Goal: Download file/media

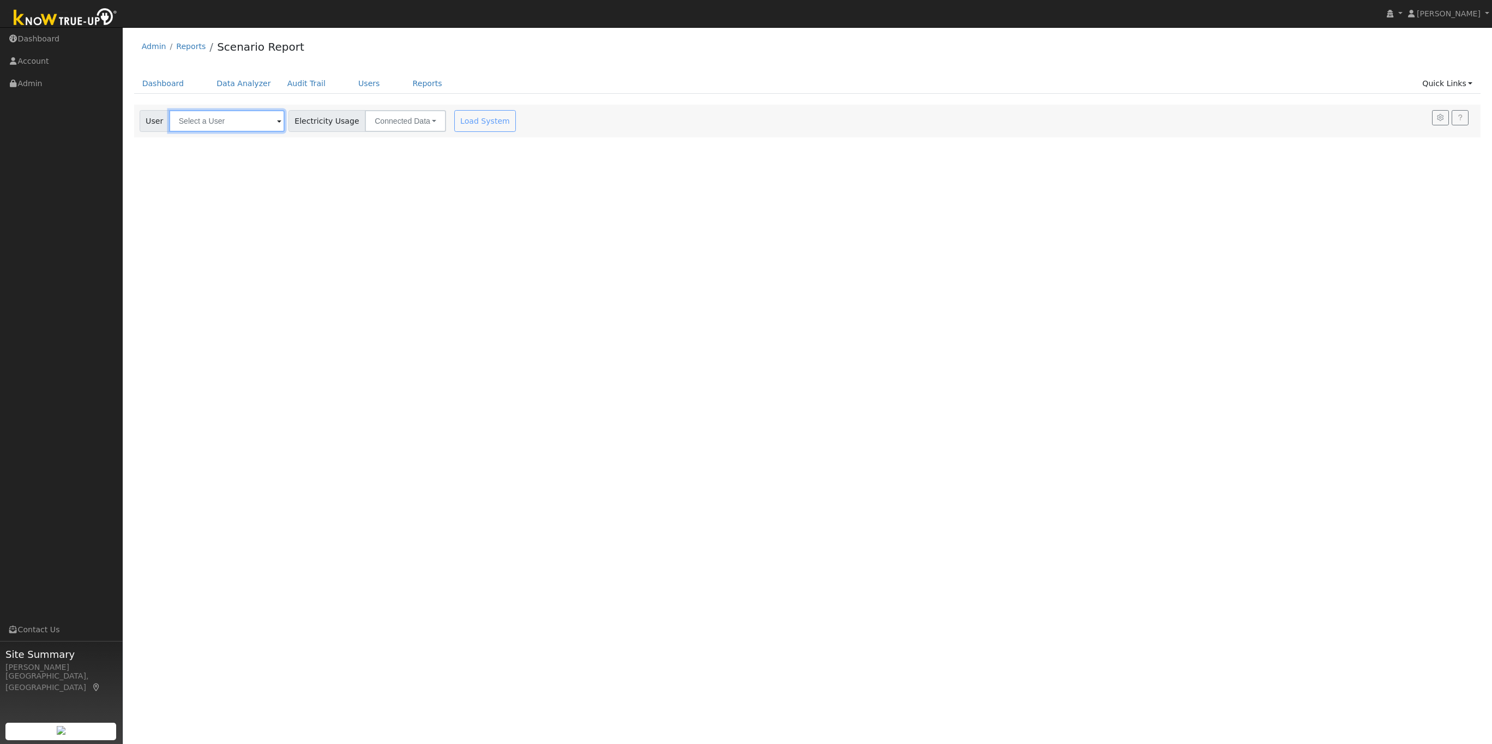
click at [203, 117] on input "text" at bounding box center [227, 121] width 116 height 22
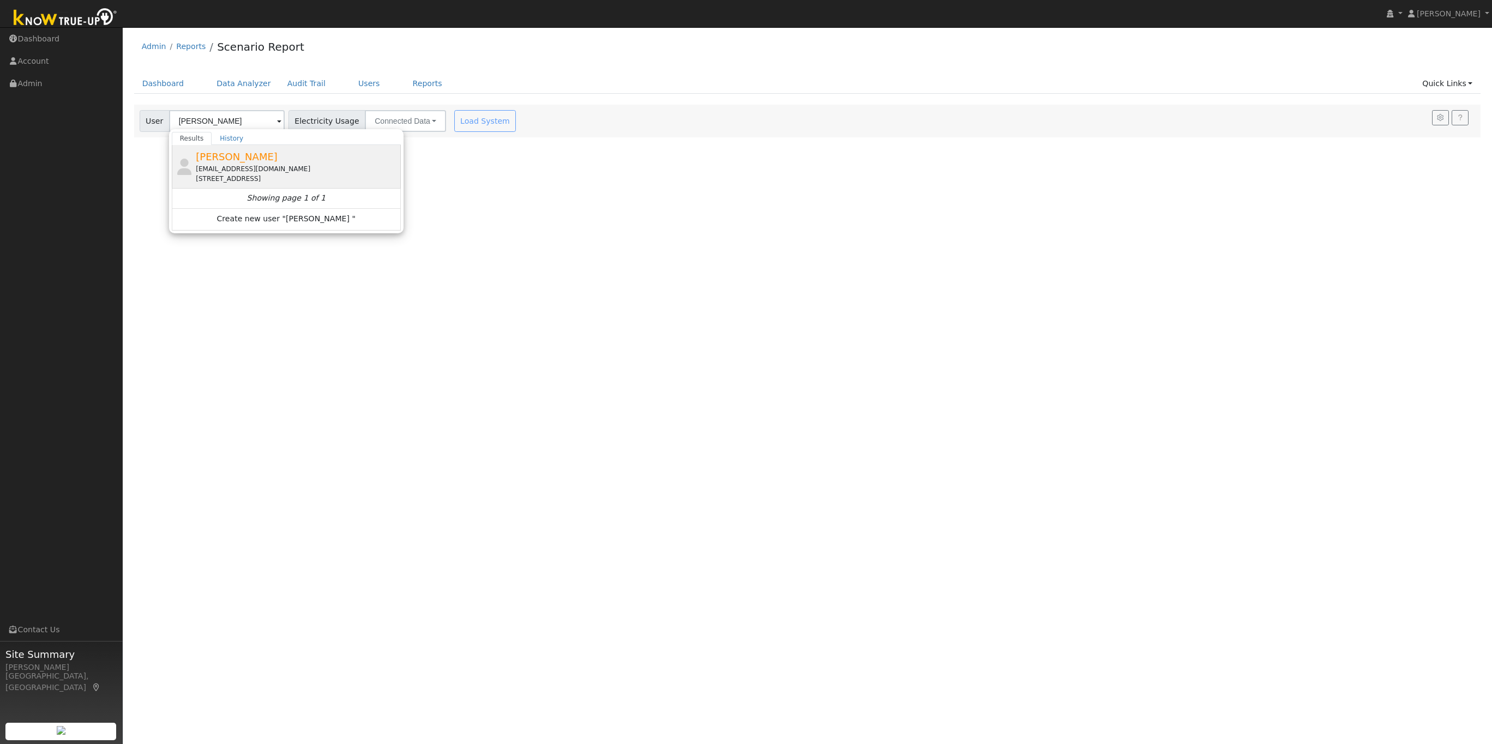
click at [208, 167] on div "buggerpea@gmail.com" at bounding box center [297, 169] width 202 height 10
type input "Jessie Dalton"
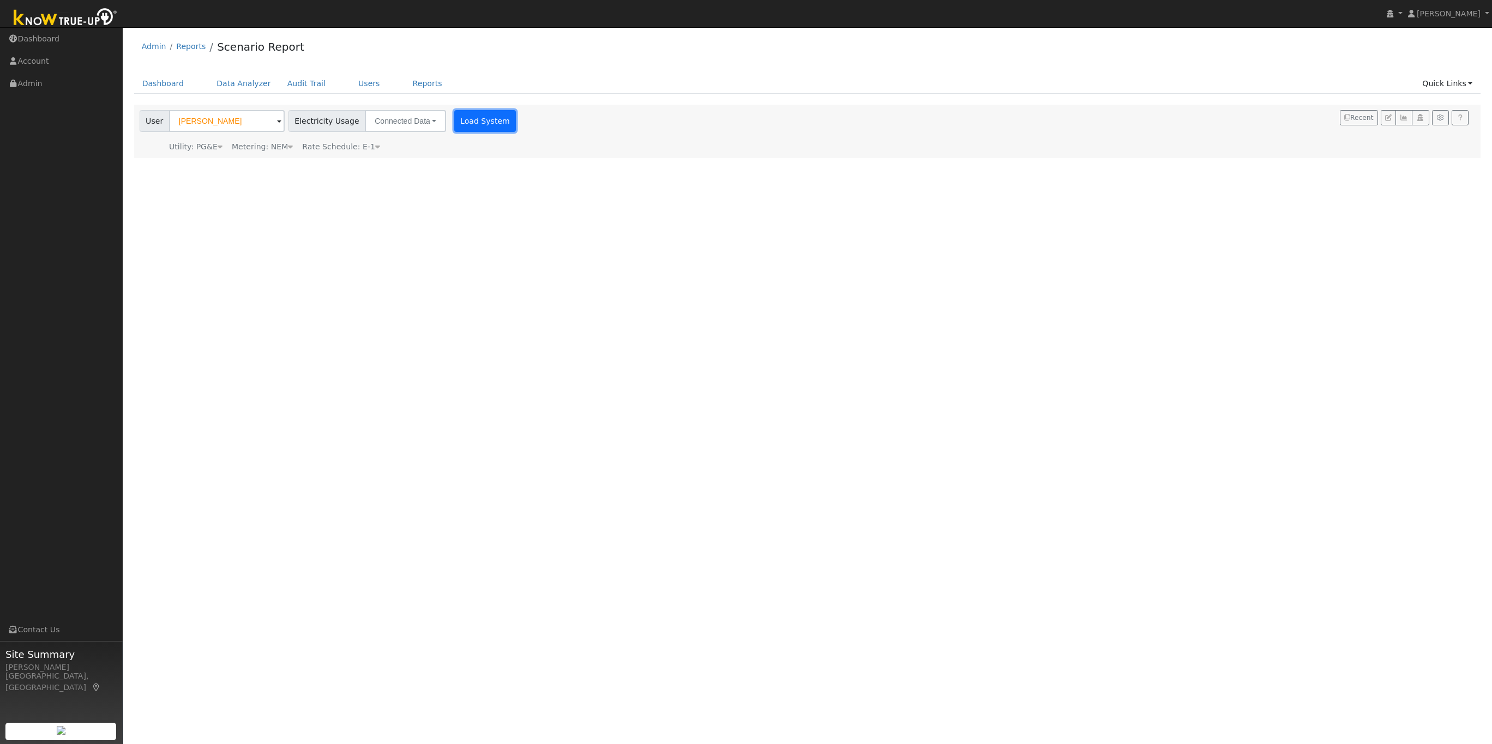
click at [473, 118] on button "Load System" at bounding box center [485, 121] width 62 height 22
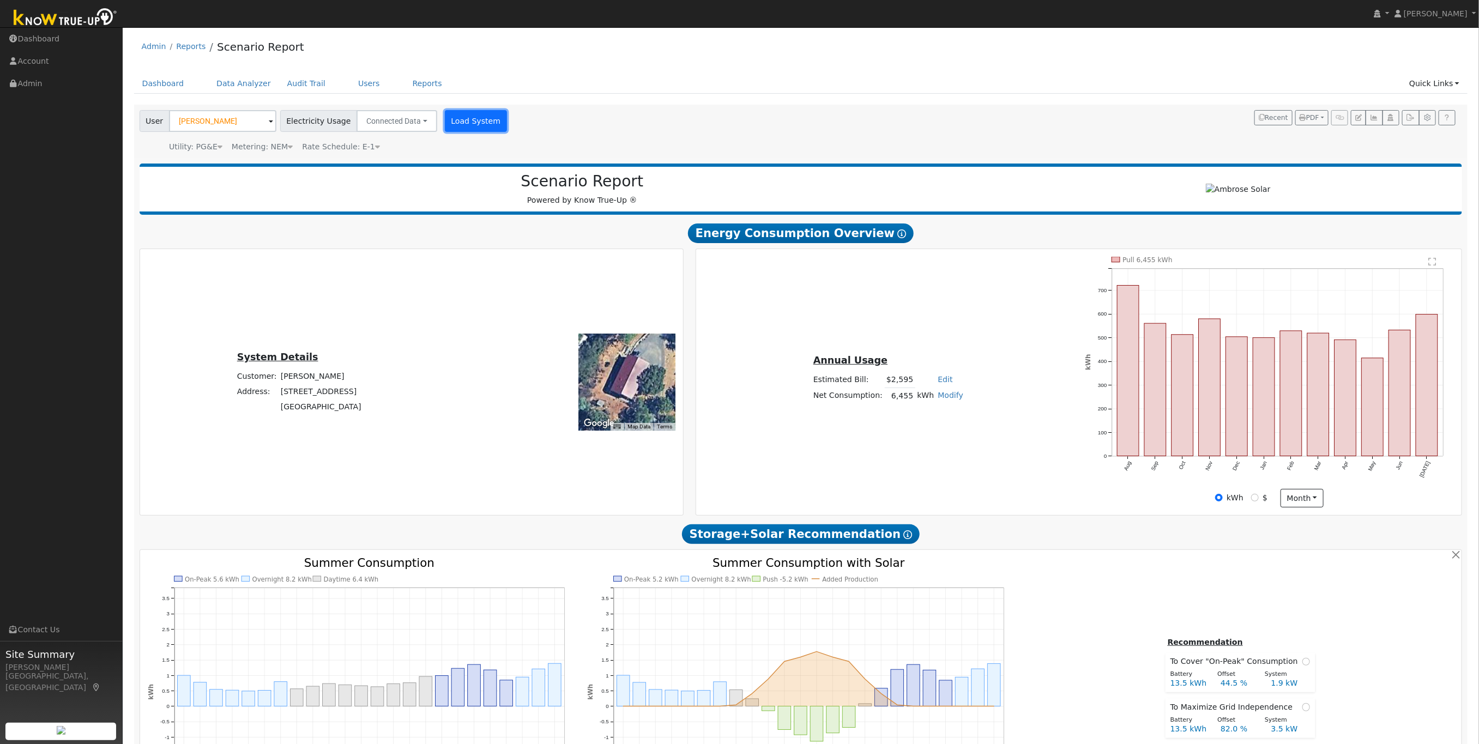
click at [468, 123] on button "Load System" at bounding box center [476, 121] width 62 height 22
click at [236, 83] on link "Data Analyzer" at bounding box center [243, 84] width 71 height 20
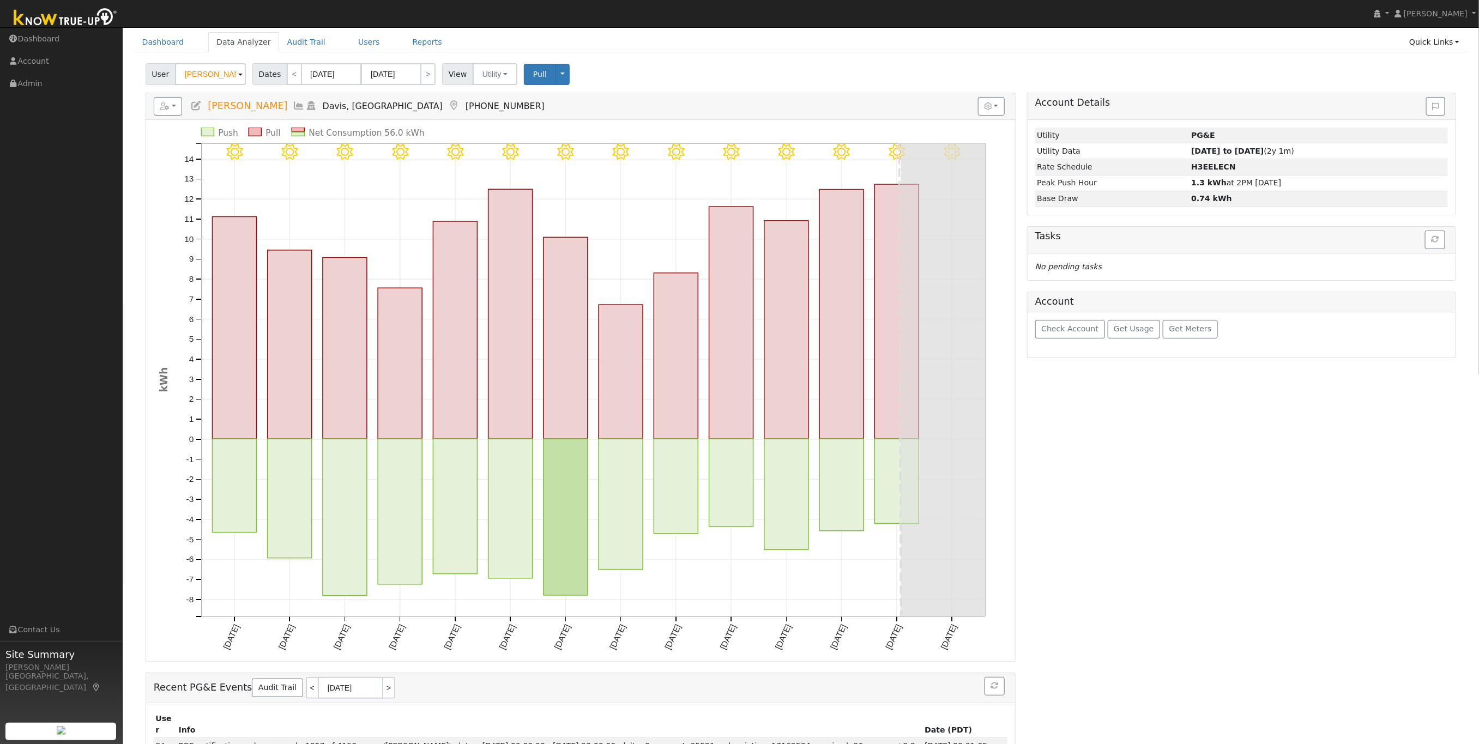
scroll to position [64, 0]
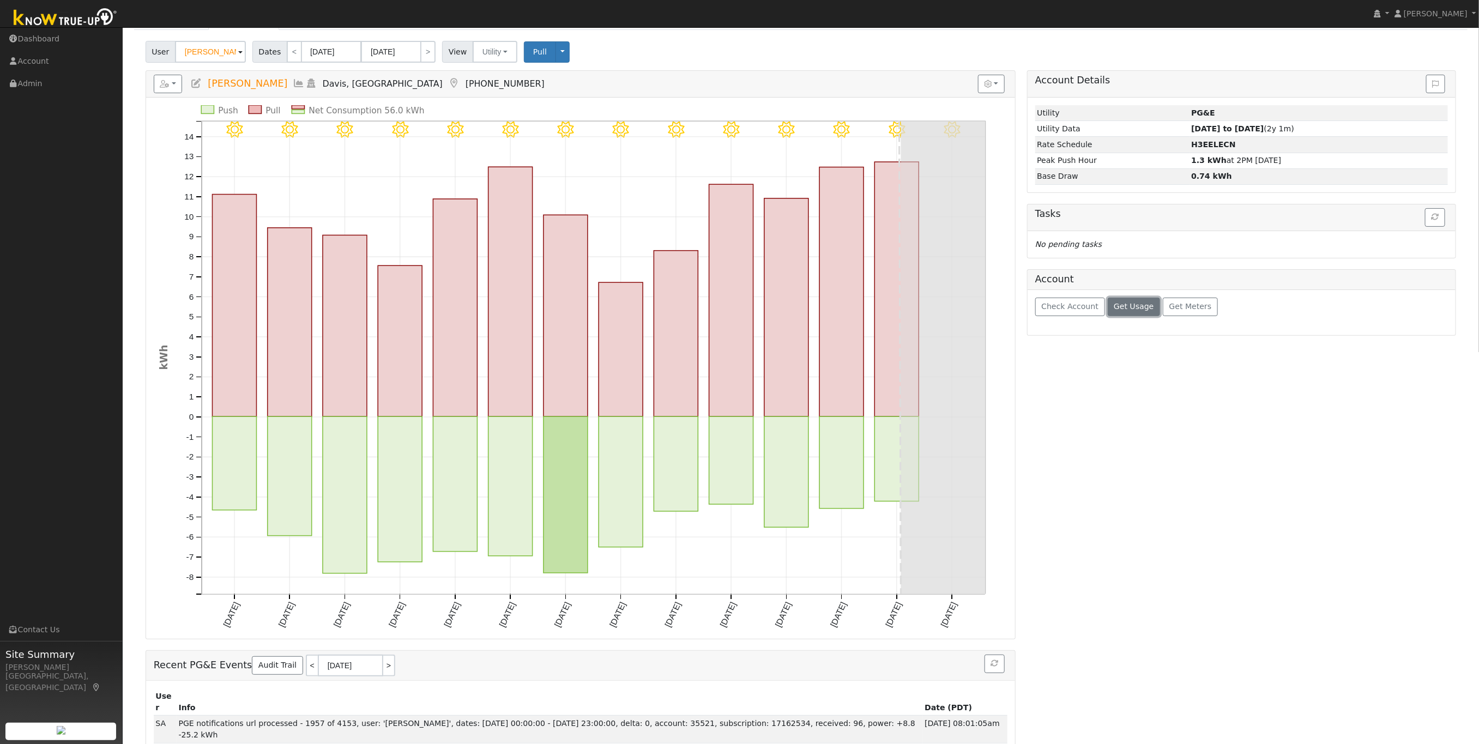
click at [1126, 311] on span "Get Usage" at bounding box center [1134, 306] width 40 height 9
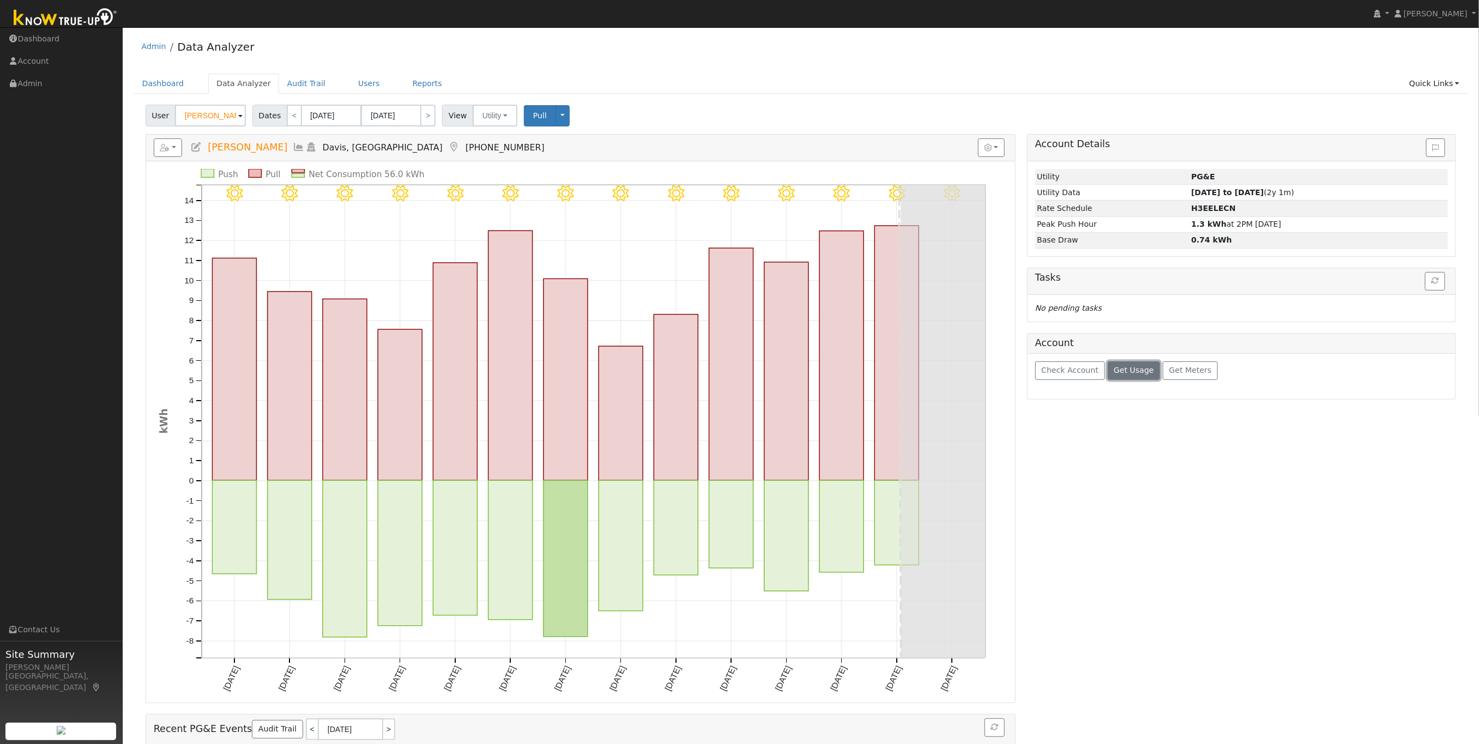
click at [1138, 380] on button "Get Usage" at bounding box center [1134, 370] width 53 height 19
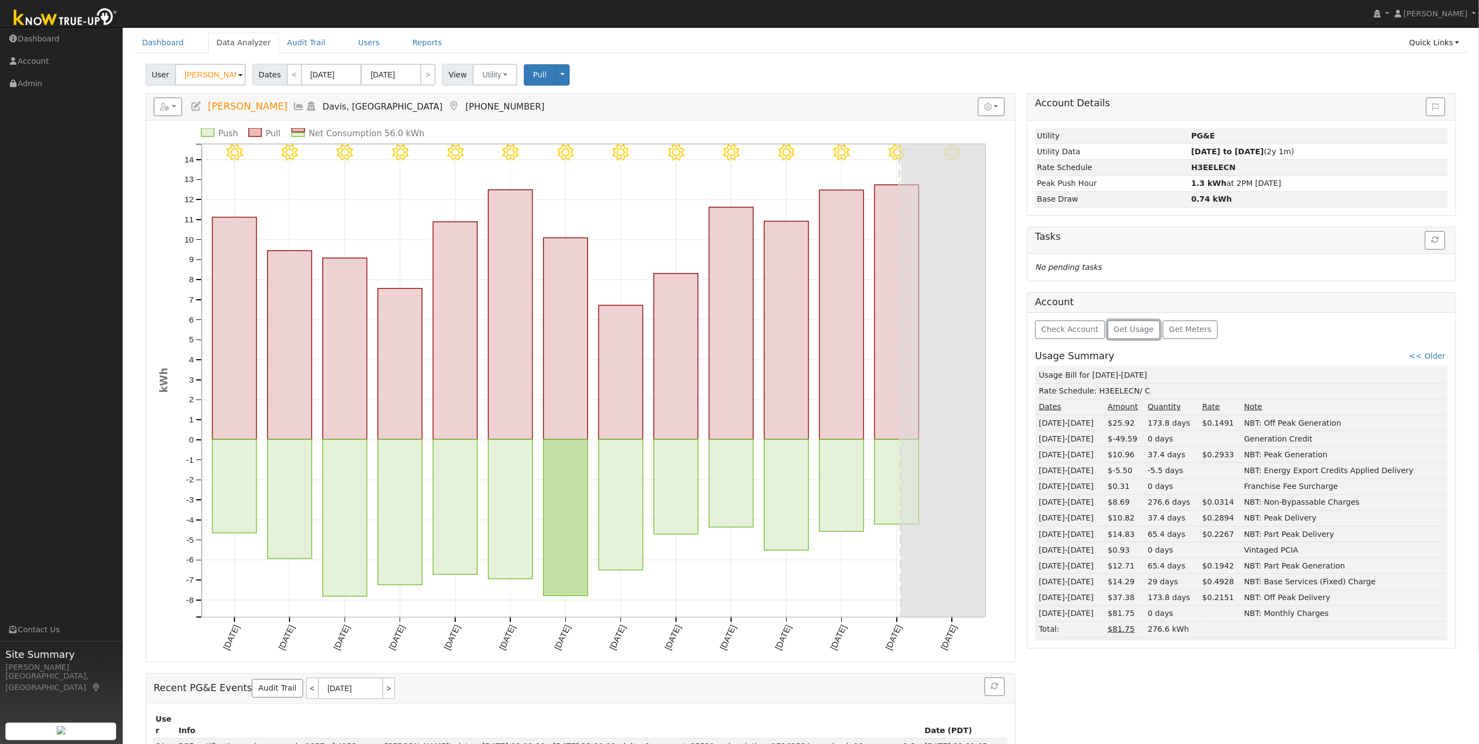
scroll to position [64, 0]
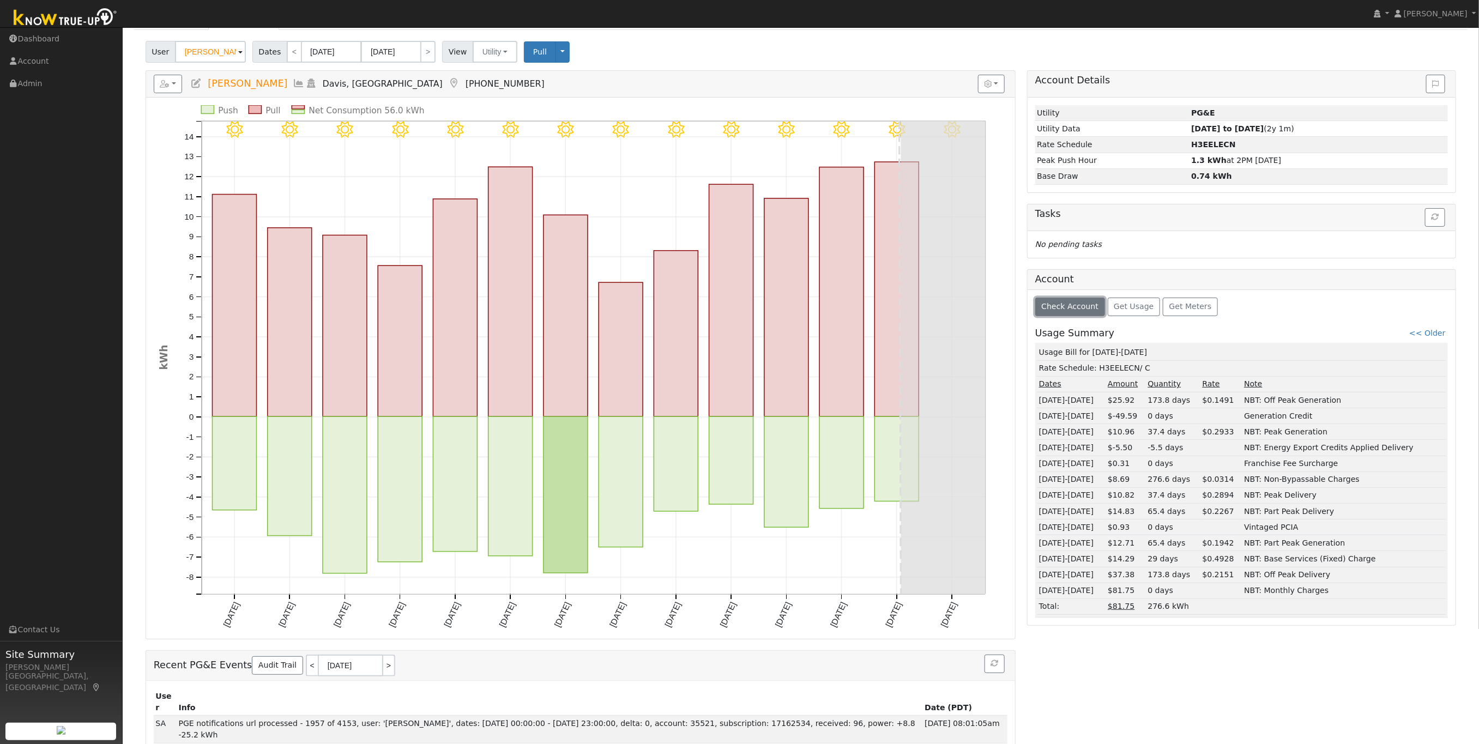
click at [1051, 311] on span "Check Account" at bounding box center [1069, 306] width 57 height 9
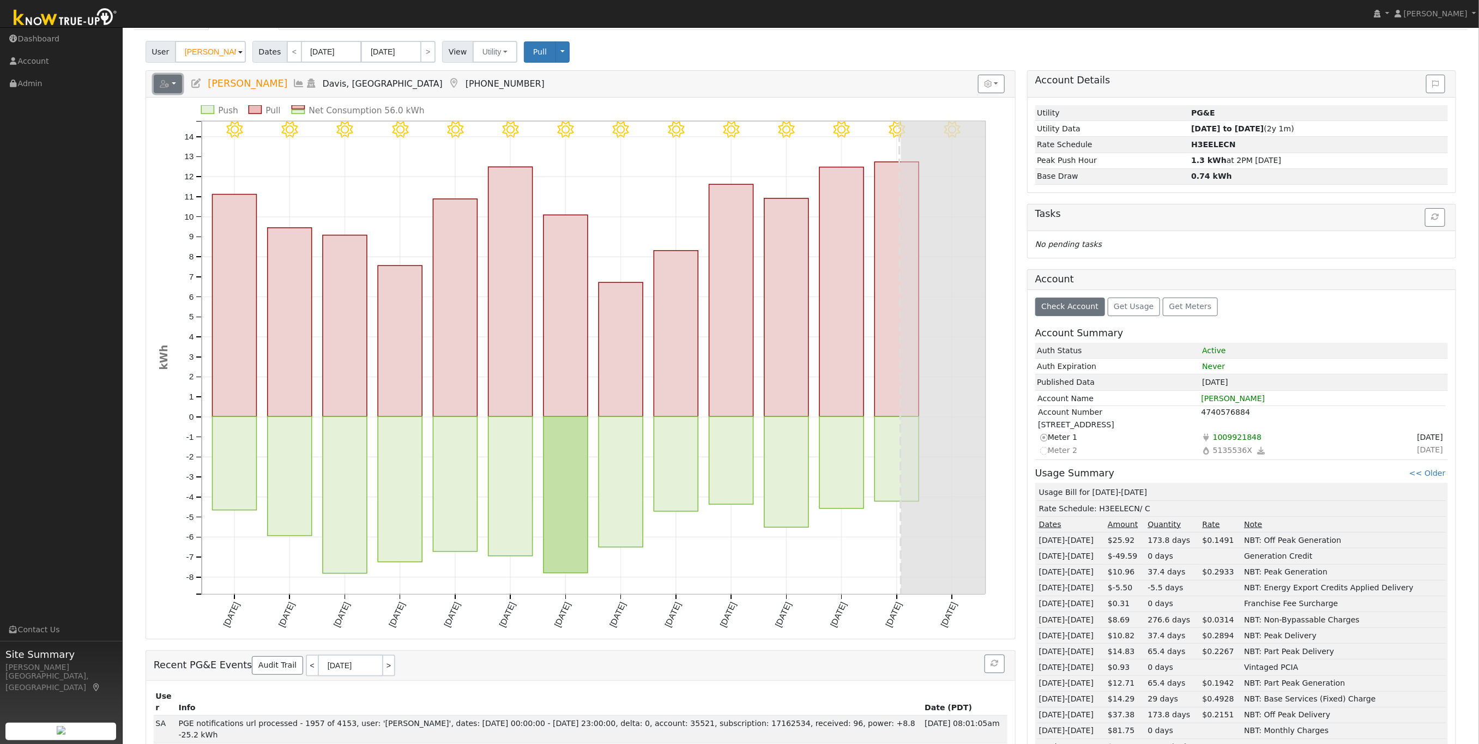
click at [164, 86] on icon "button" at bounding box center [165, 84] width 10 height 8
click at [196, 124] on link "Interval Data" at bounding box center [204, 120] width 101 height 13
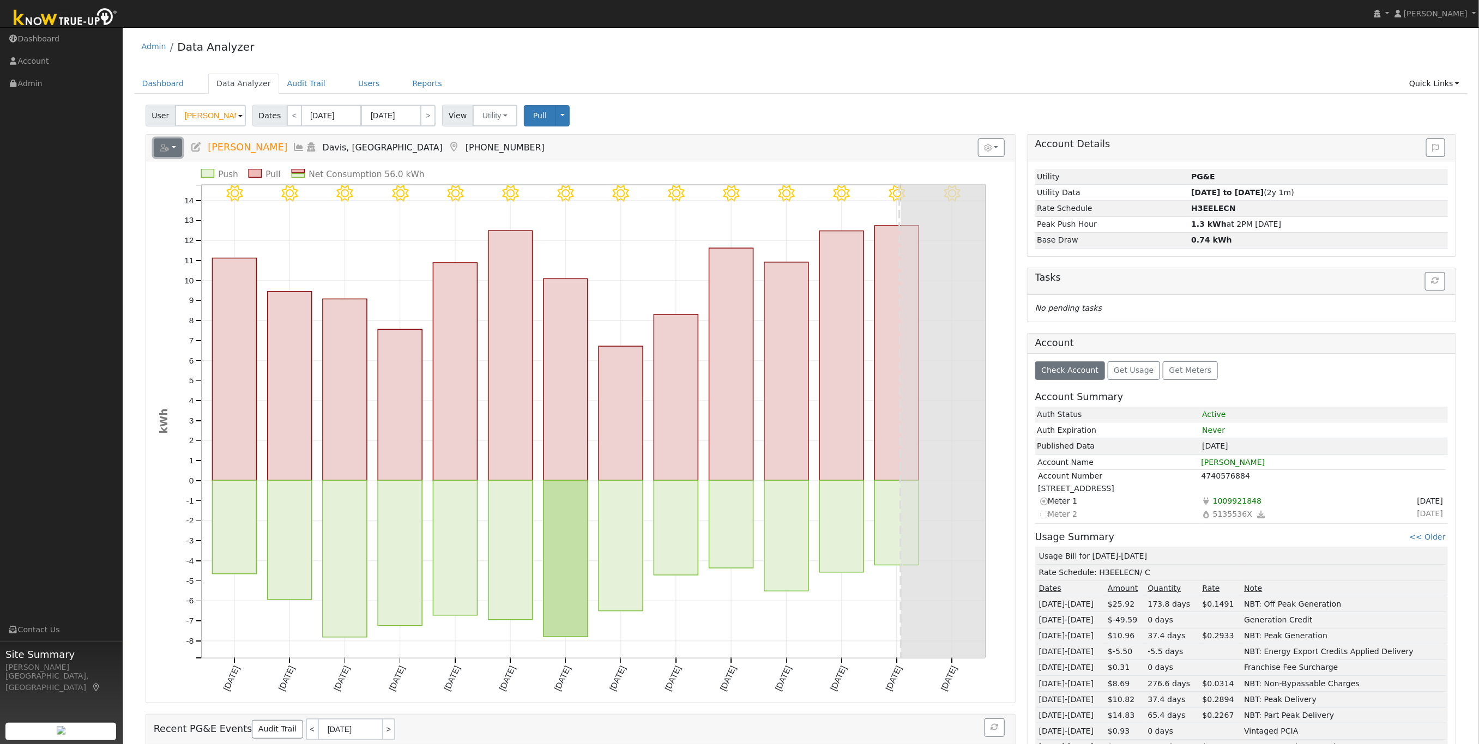
click at [172, 149] on button "button" at bounding box center [168, 147] width 29 height 19
click at [275, 198] on link "Export to CSV" at bounding box center [302, 197] width 79 height 13
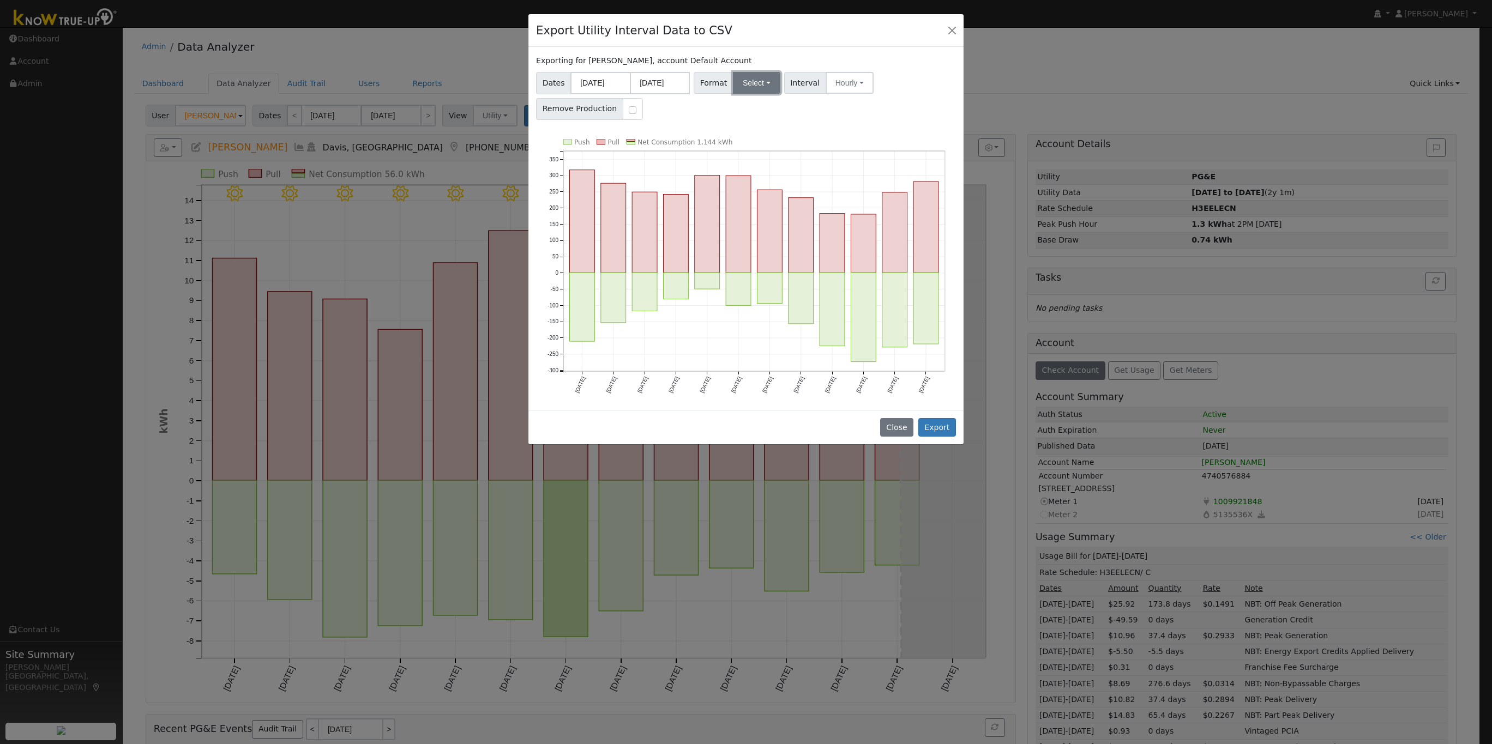
click at [738, 82] on button "Select" at bounding box center [756, 83] width 47 height 22
click at [758, 177] on link "Aurora" at bounding box center [770, 176] width 78 height 15
click at [944, 423] on button "Export" at bounding box center [937, 427] width 38 height 19
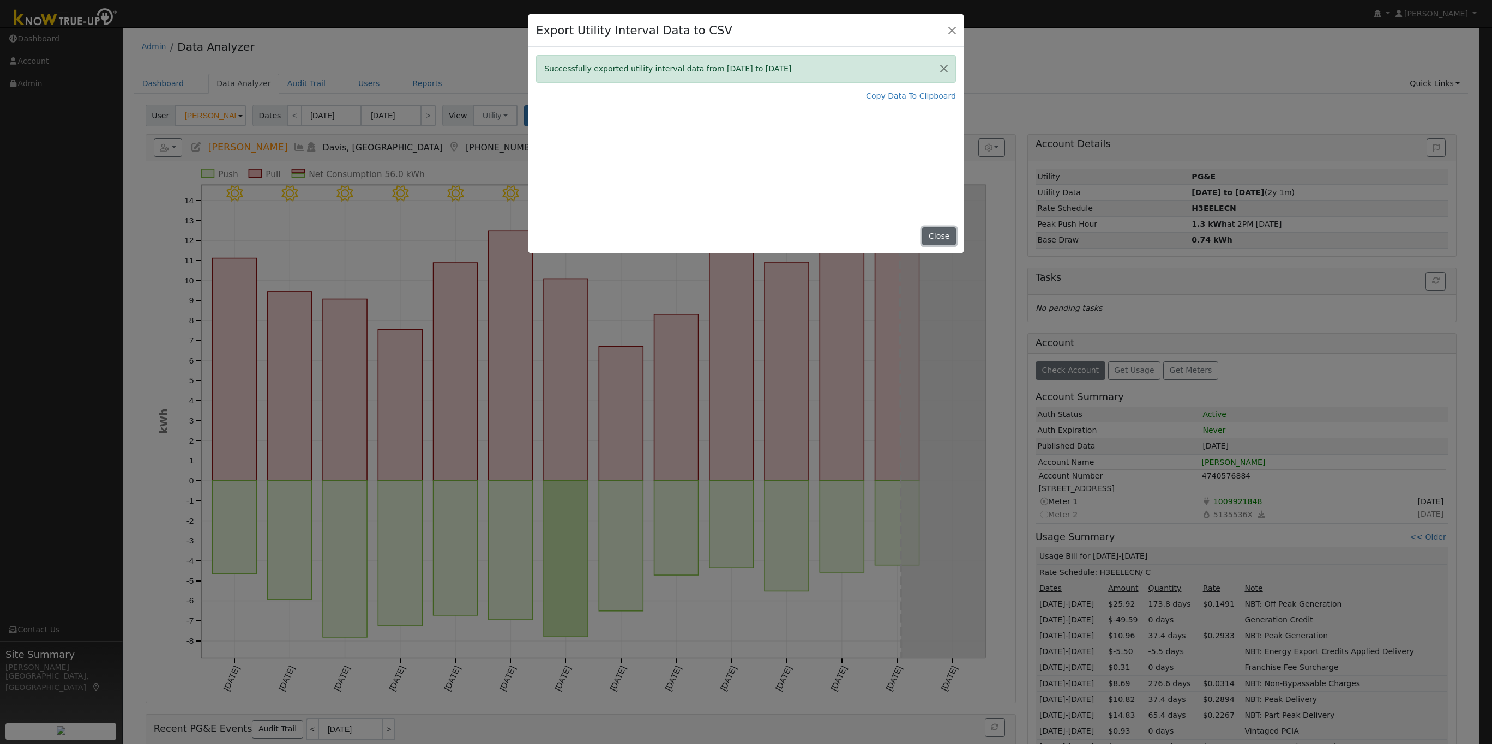
click at [932, 231] on button "Close" at bounding box center [938, 236] width 33 height 19
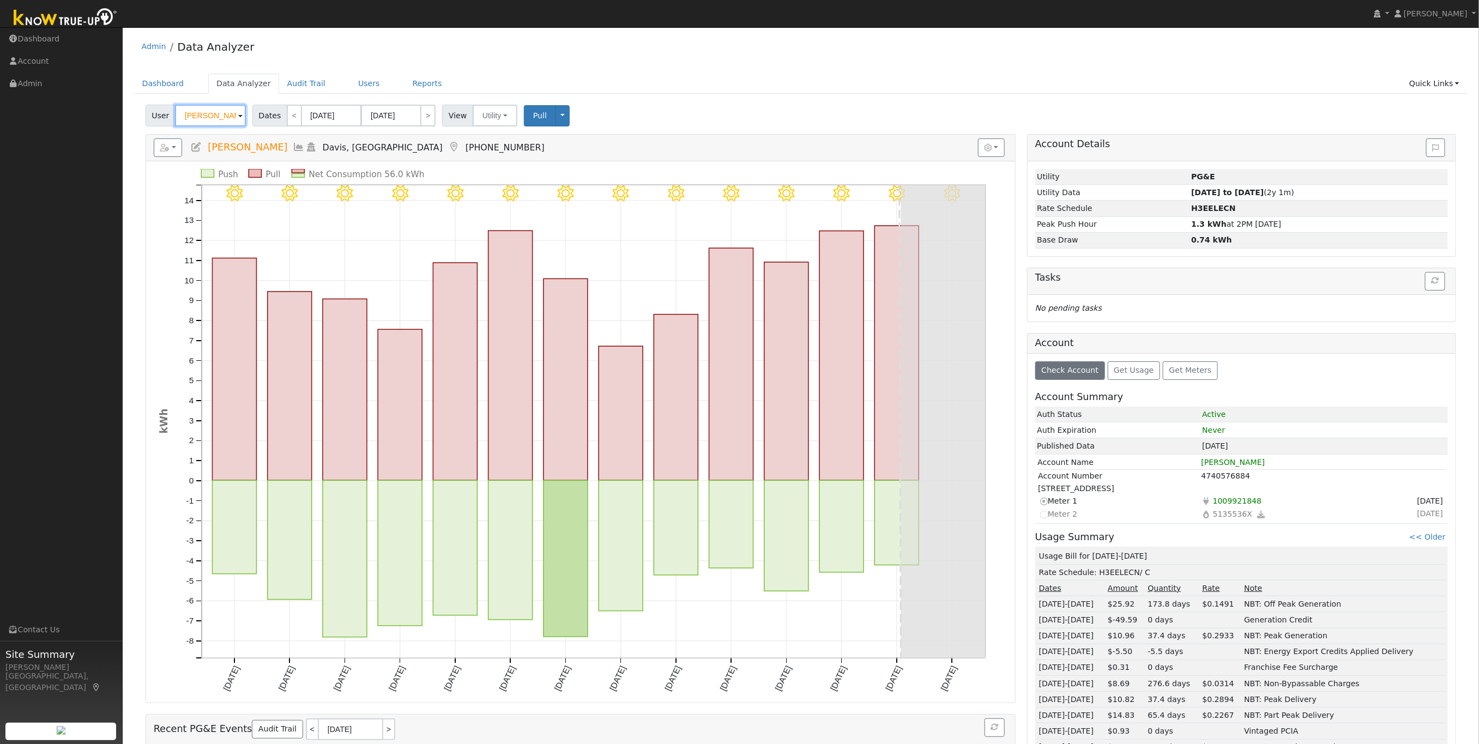
click at [219, 118] on input "[PERSON_NAME]" at bounding box center [210, 116] width 71 height 22
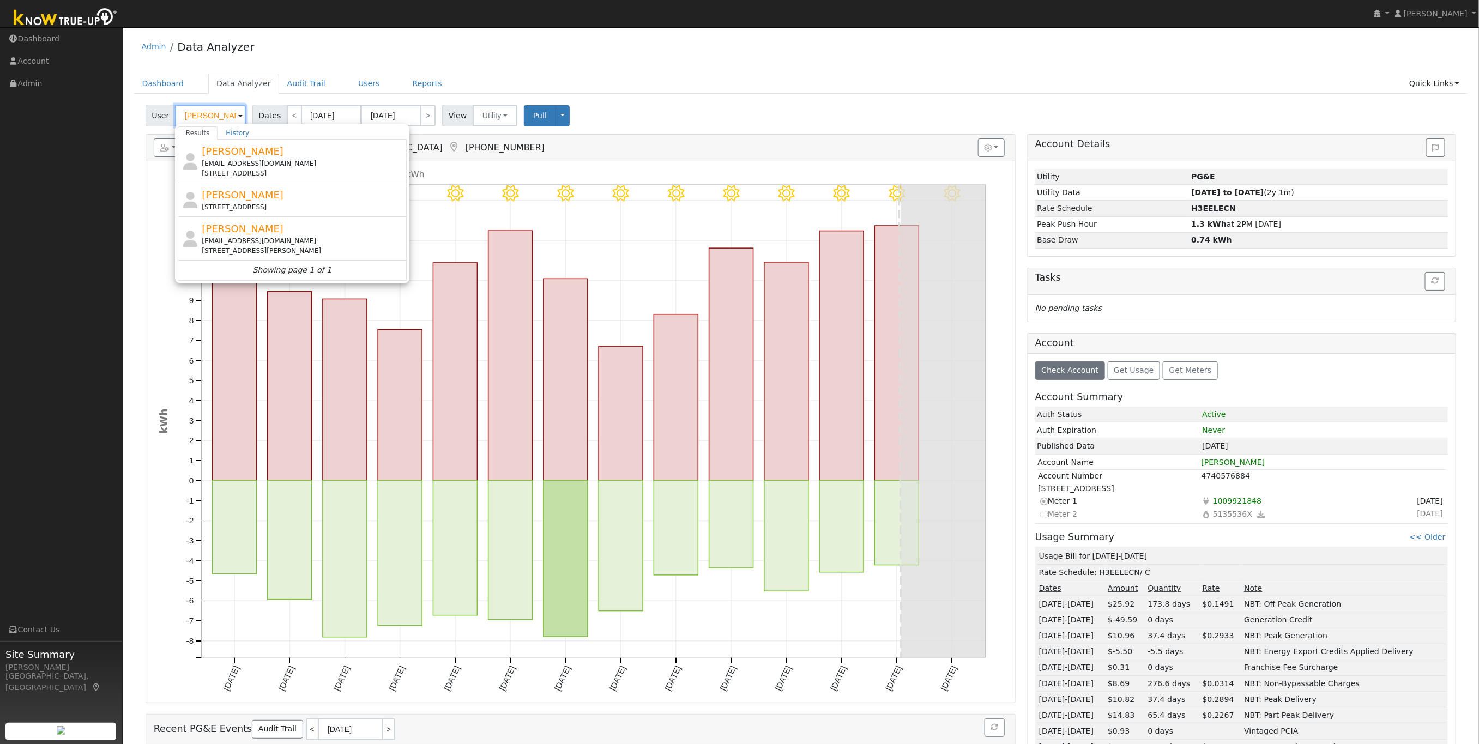
type input "Jessie Dalton"
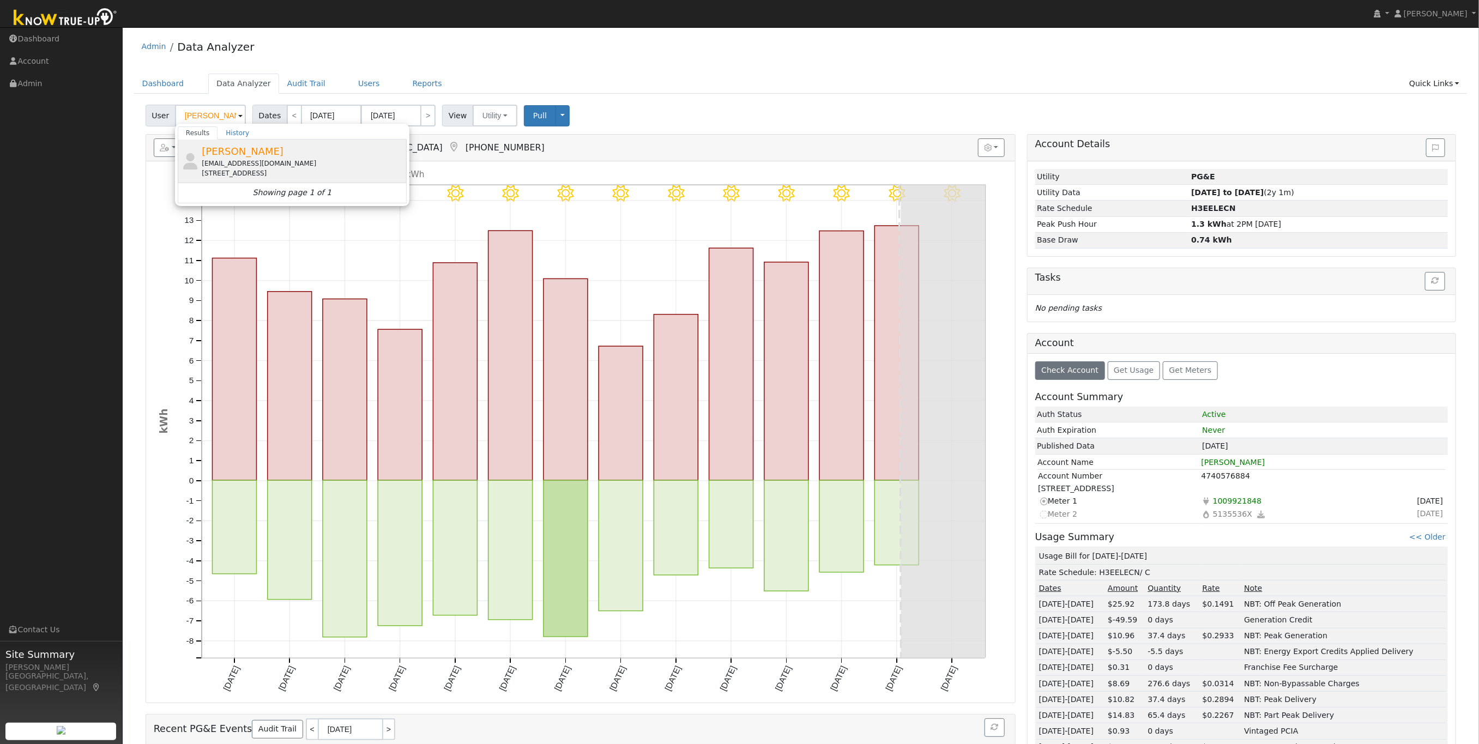
click at [212, 165] on div "buggerpea@gmail.com" at bounding box center [303, 164] width 202 height 10
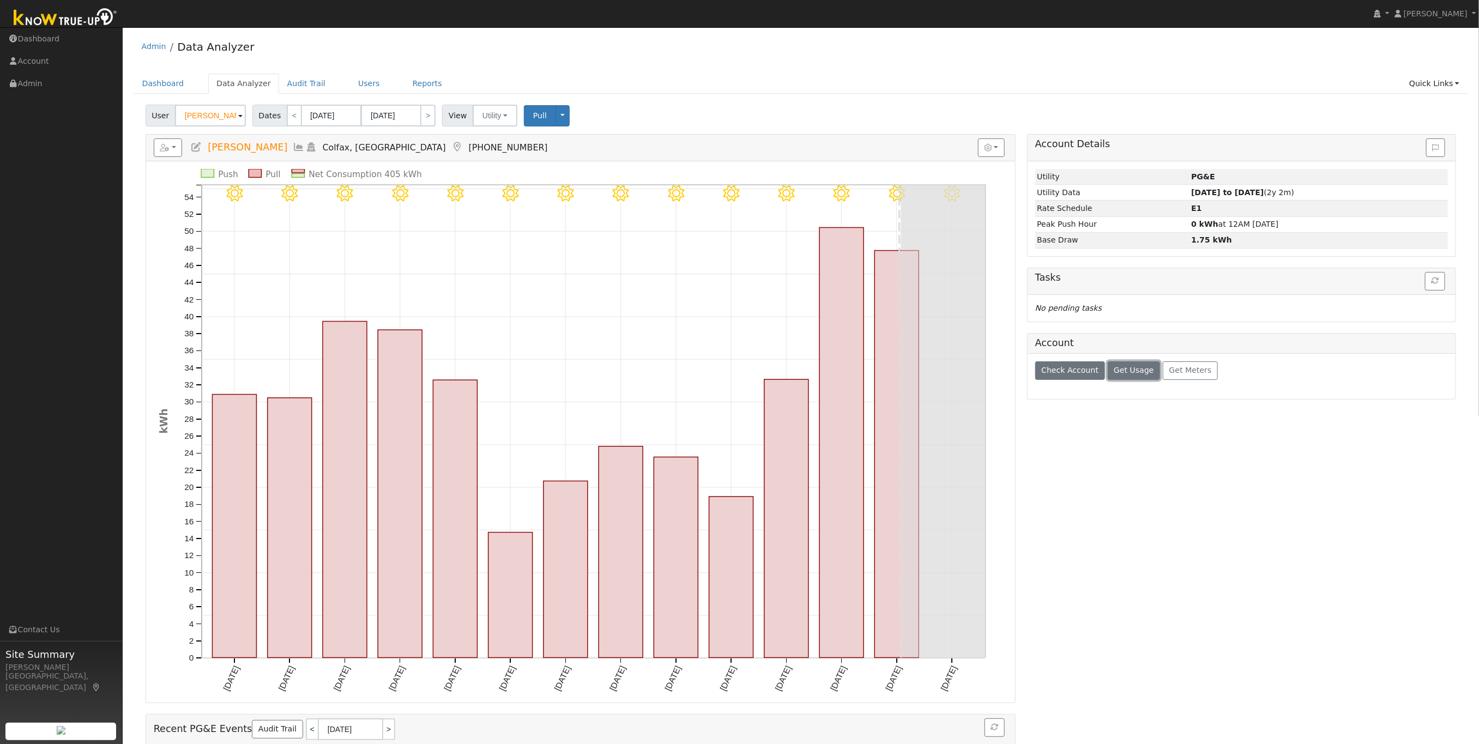
click at [1129, 375] on span "Get Usage" at bounding box center [1134, 370] width 40 height 9
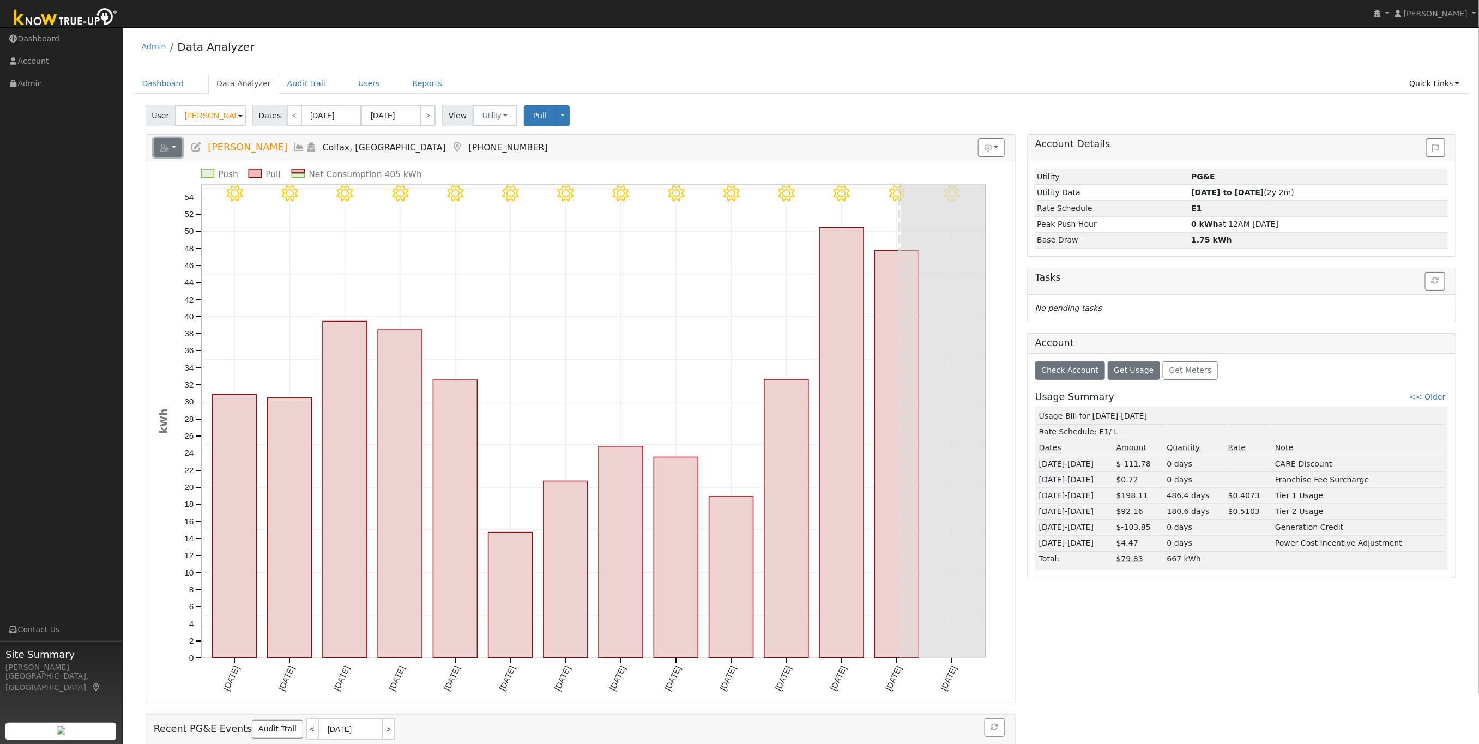
click at [170, 151] on button "button" at bounding box center [168, 147] width 29 height 19
click at [263, 203] on link "Export to CSV" at bounding box center [302, 197] width 79 height 13
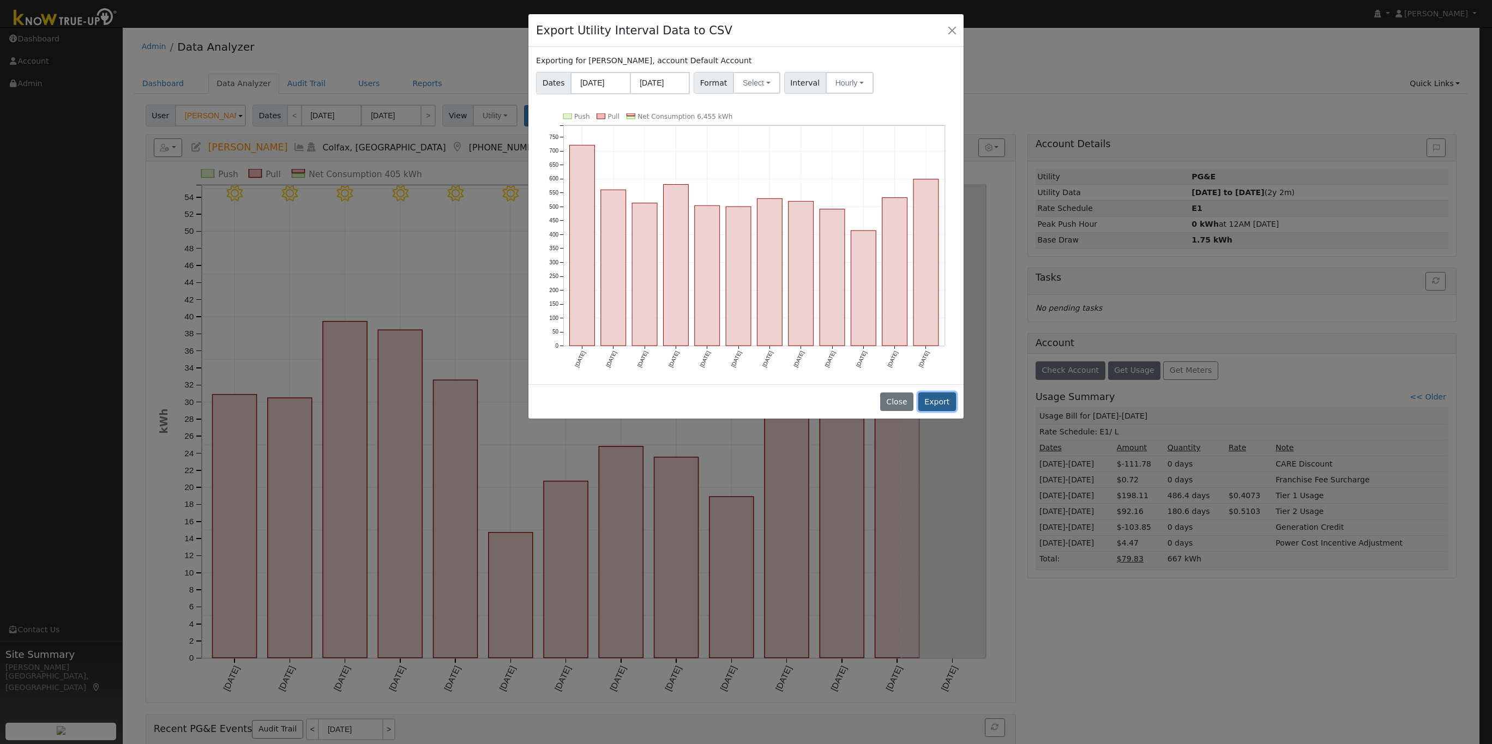
click at [934, 393] on button "Export" at bounding box center [937, 402] width 38 height 19
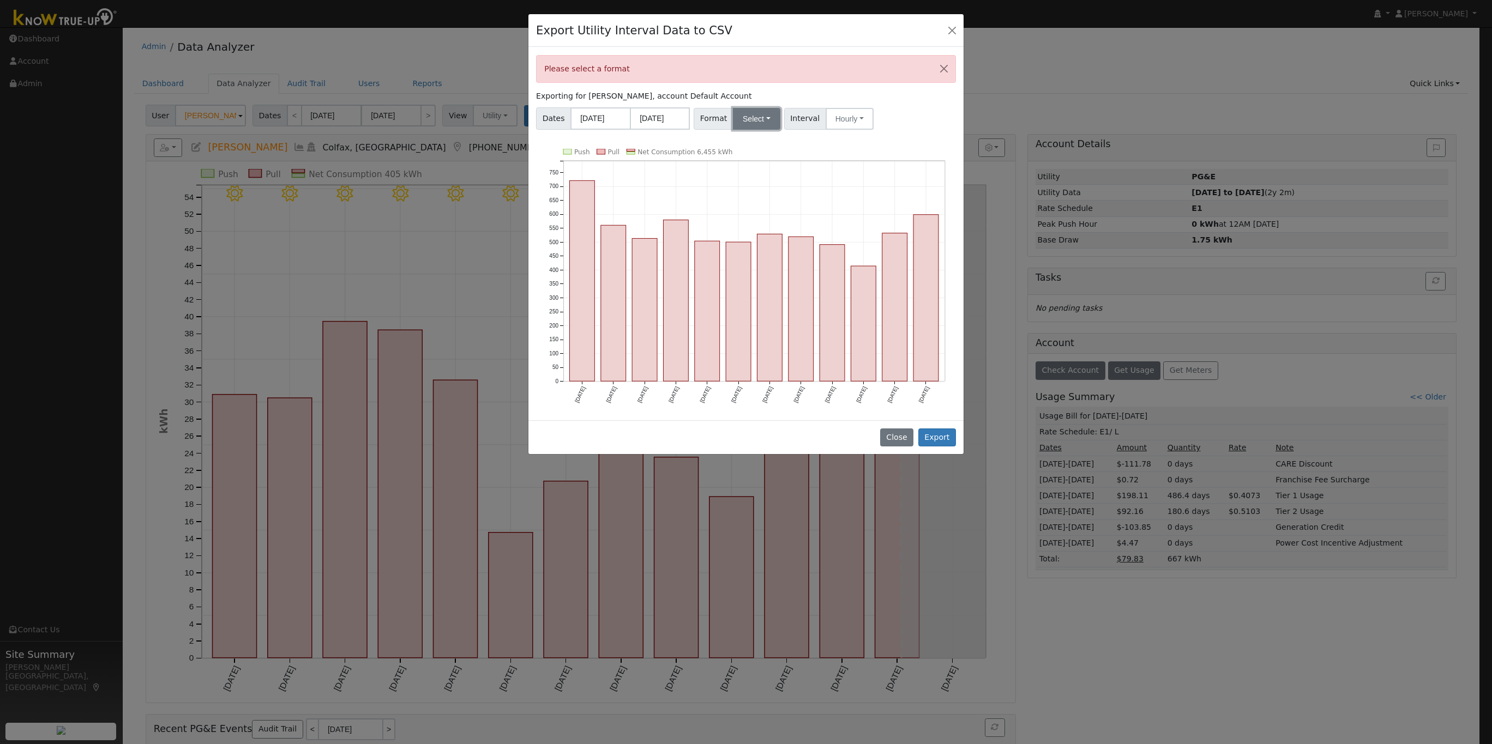
click at [766, 118] on button "Select" at bounding box center [756, 119] width 47 height 22
click at [756, 215] on link "Aurora" at bounding box center [770, 211] width 78 height 15
click at [932, 432] on button "Export" at bounding box center [937, 438] width 38 height 19
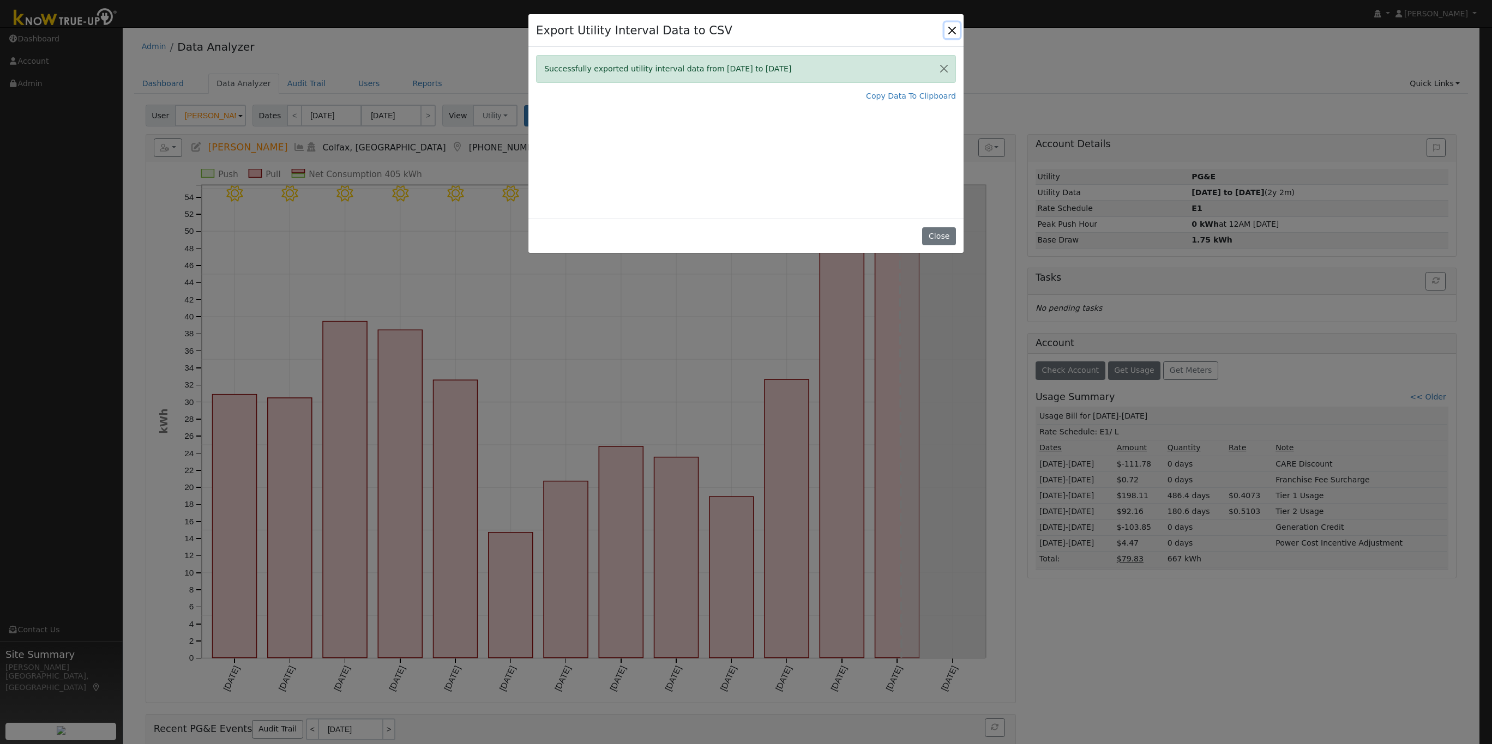
click at [949, 26] on button "Close" at bounding box center [951, 29] width 15 height 15
